Goal: Task Accomplishment & Management: Manage account settings

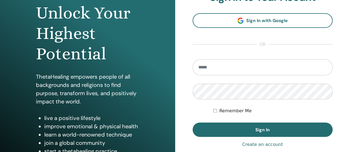
scroll to position [59, 0]
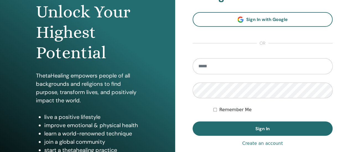
click at [229, 71] on input "email" at bounding box center [263, 66] width 140 height 16
type input "**********"
click at [193, 122] on button "Sign In" at bounding box center [263, 129] width 140 height 14
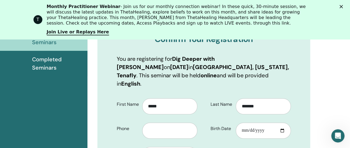
scroll to position [104, 0]
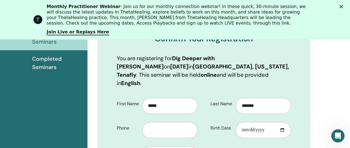
click at [195, 87] on p "You are registering for Dig Deeper with [PERSON_NAME] on [DATE] in [GEOGRAPHIC_…" at bounding box center [204, 70] width 174 height 33
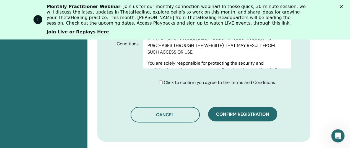
scroll to position [347, 0]
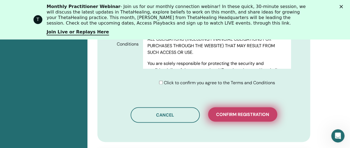
click at [242, 116] on span "Confirm registration" at bounding box center [242, 115] width 53 height 6
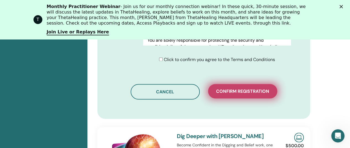
scroll to position [395, 0]
click at [230, 89] on span "Confirm registration" at bounding box center [242, 92] width 53 height 6
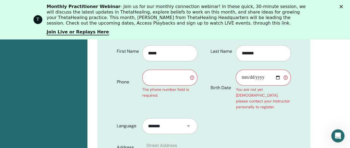
scroll to position [154, 0]
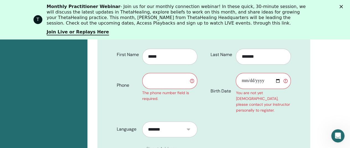
click at [169, 85] on input "text" at bounding box center [169, 81] width 55 height 16
type input "**********"
select select "**"
click at [255, 87] on input "Birth Date" at bounding box center [263, 81] width 55 height 16
type input "**********"
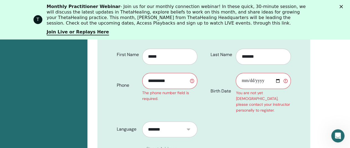
click at [256, 108] on div "**********" at bounding box center [249, 81] width 91 height 73
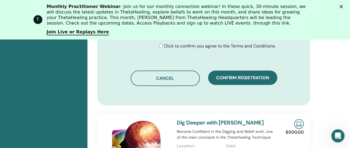
scroll to position [406, 0]
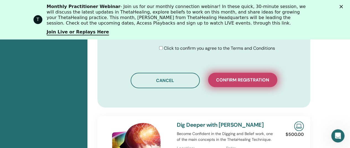
click at [243, 77] on span "Confirm registration" at bounding box center [242, 80] width 53 height 6
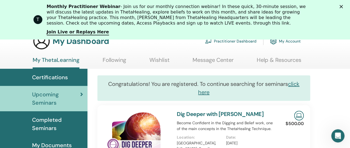
scroll to position [44, 0]
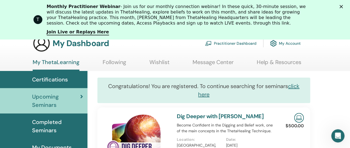
click at [59, 71] on link "Certifications" at bounding box center [43, 79] width 87 height 17
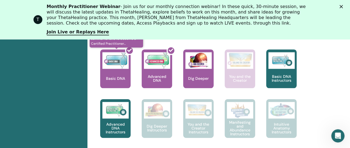
scroll to position [240, 0]
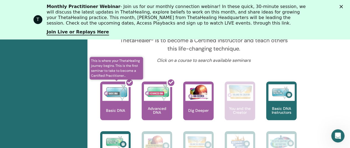
click at [116, 93] on div at bounding box center [118, 103] width 30 height 50
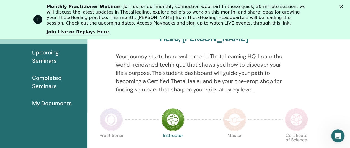
scroll to position [88, 0]
click at [45, 85] on span "Completed Seminars" at bounding box center [57, 82] width 51 height 17
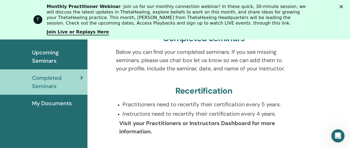
scroll to position [91, 0]
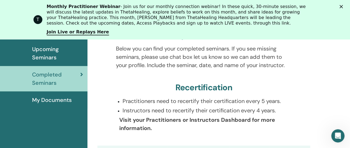
click at [38, 101] on span "My Documents" at bounding box center [52, 100] width 40 height 8
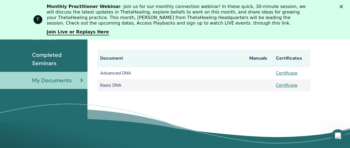
scroll to position [109, 0]
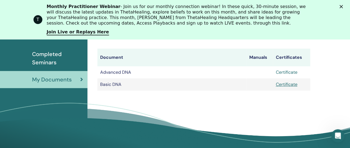
click at [287, 74] on link "Certificate" at bounding box center [287, 72] width 22 height 6
click at [289, 83] on link "Certificate" at bounding box center [287, 85] width 22 height 6
